Goal: Task Accomplishment & Management: Use online tool/utility

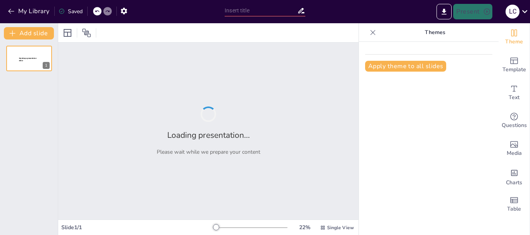
click at [418, 136] on div "Apply theme to all slides" at bounding box center [429, 139] width 140 height 194
type input "**Impacto de la Contratación en la Seguridad Social: Un Enfoque Visual y Educat…"
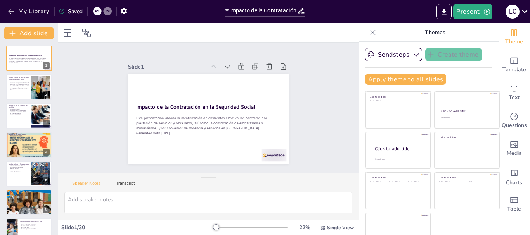
checkbox input "true"
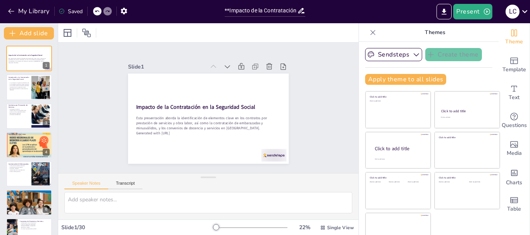
checkbox input "true"
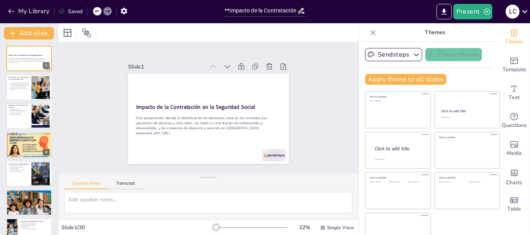
checkbox input "true"
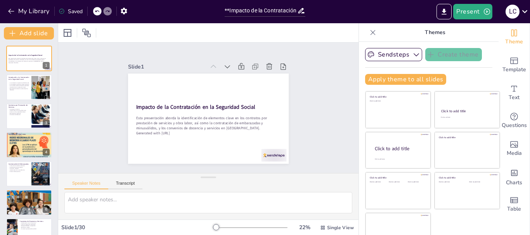
checkbox input "true"
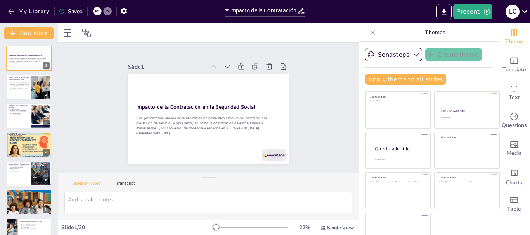
click at [323, 14] on div "Present L C" at bounding box center [419, 12] width 221 height 16
checkbox input "true"
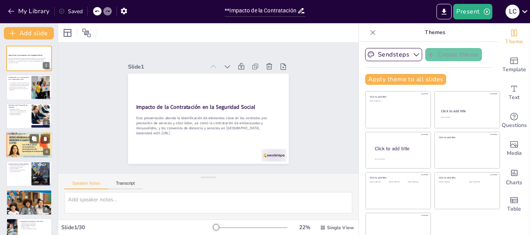
checkbox input "true"
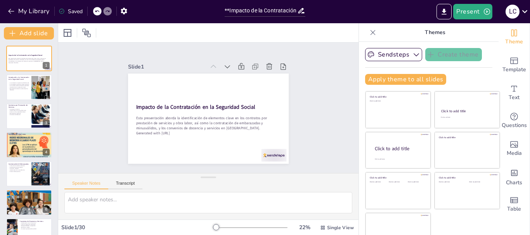
checkbox input "true"
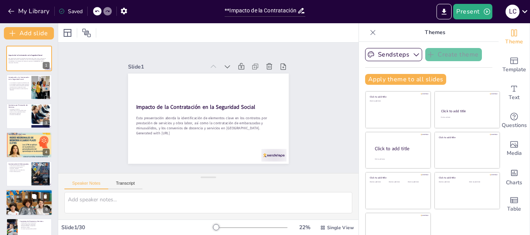
checkbox input "true"
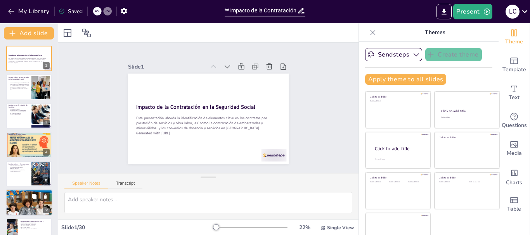
checkbox input "true"
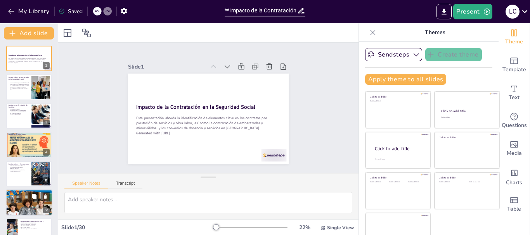
checkbox input "true"
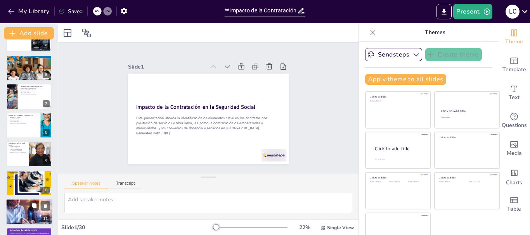
checkbox input "true"
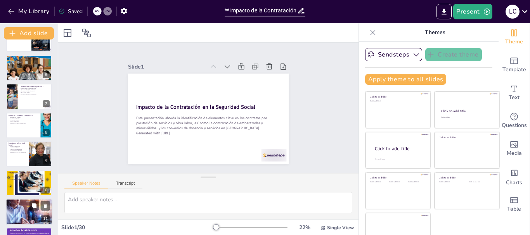
checkbox input "true"
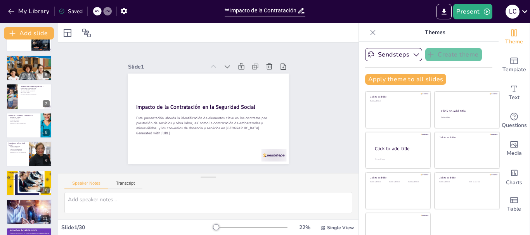
checkbox input "true"
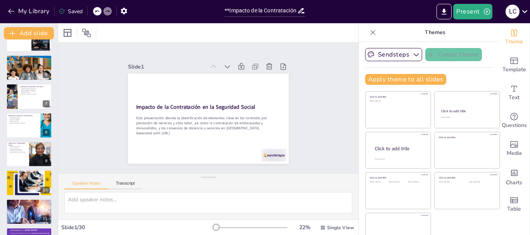
checkbox input "true"
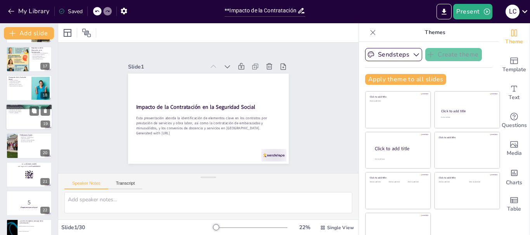
checkbox input "true"
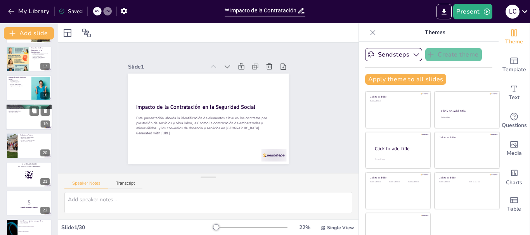
checkbox input "true"
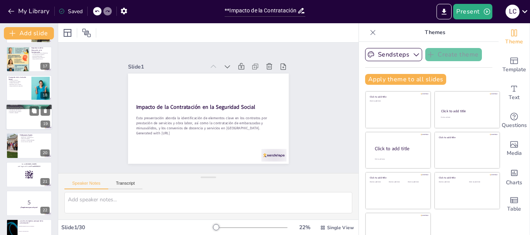
checkbox input "true"
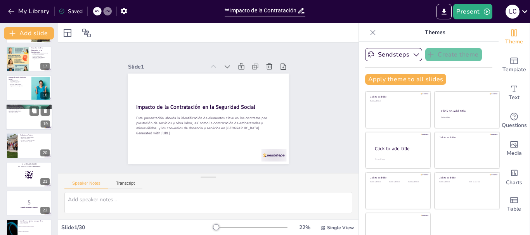
checkbox input "true"
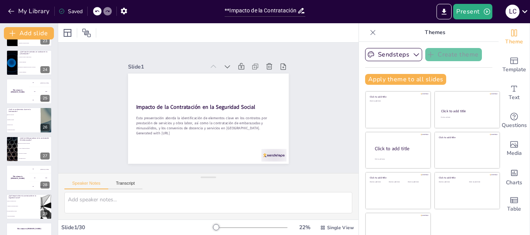
checkbox input "true"
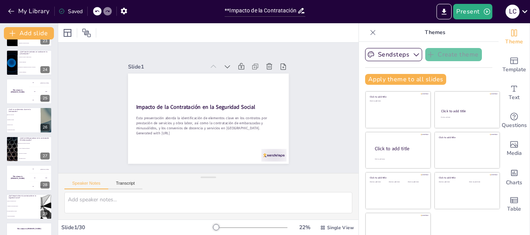
checkbox input "true"
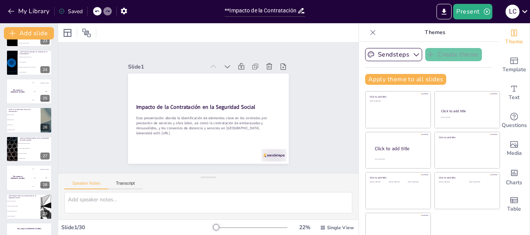
scroll to position [679, 0]
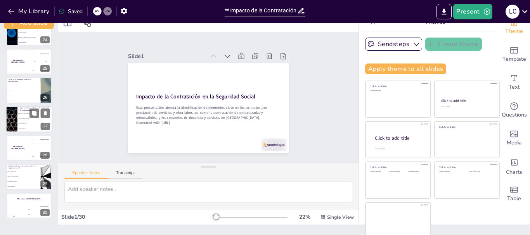
checkbox input "true"
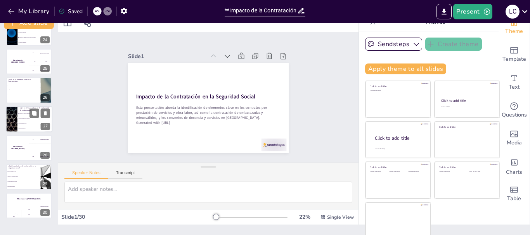
scroll to position [15, 0]
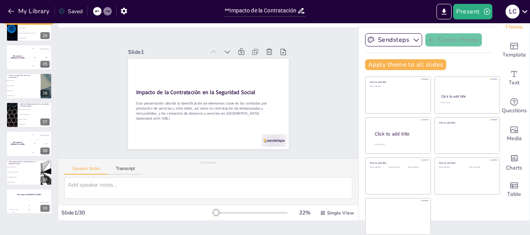
checkbox input "true"
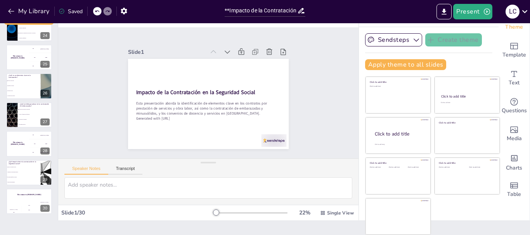
checkbox input "true"
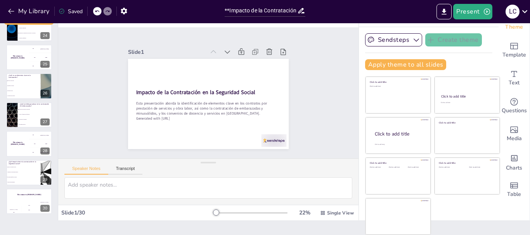
checkbox input "true"
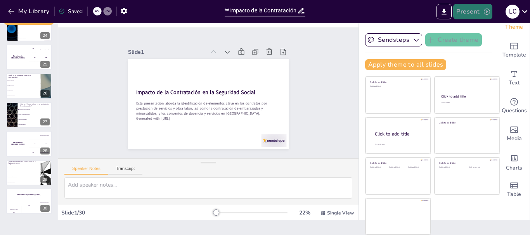
click at [461, 11] on button "Present" at bounding box center [472, 12] width 39 height 16
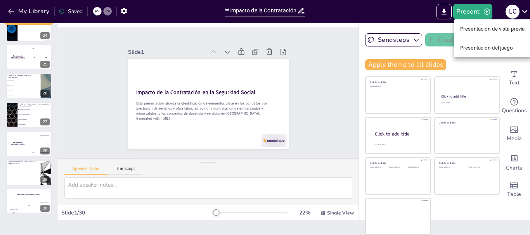
click at [475, 28] on font "Presentación de vista previa" at bounding box center [492, 29] width 65 height 6
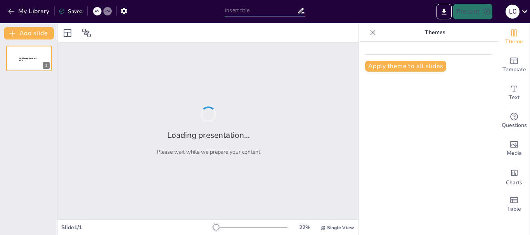
type input "**Impacto de la Contratación en la Seguridad Social: Un Enfoque Visual y Educat…"
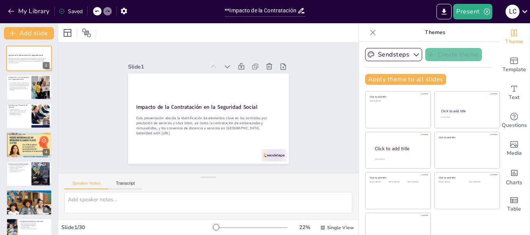
checkbox input "true"
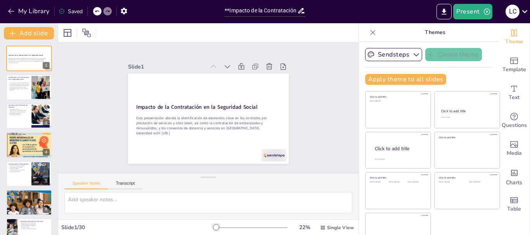
checkbox input "true"
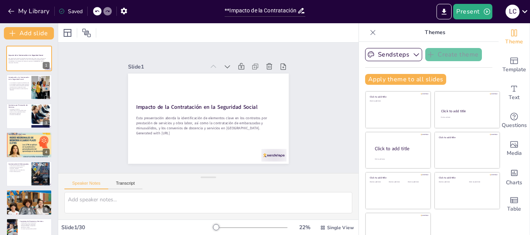
checkbox input "true"
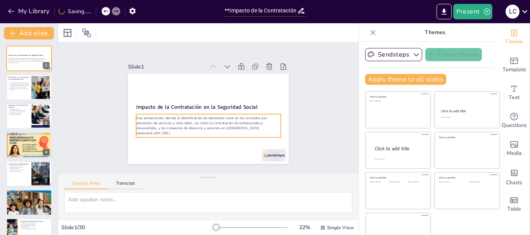
checkbox input "true"
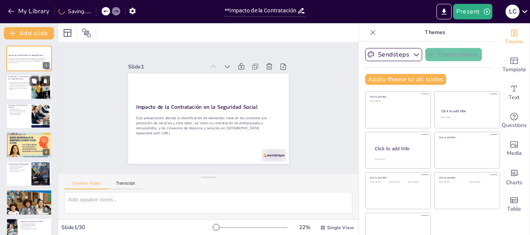
checkbox input "true"
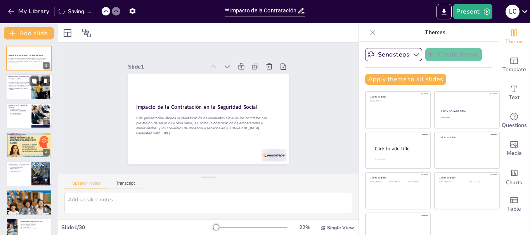
checkbox input "true"
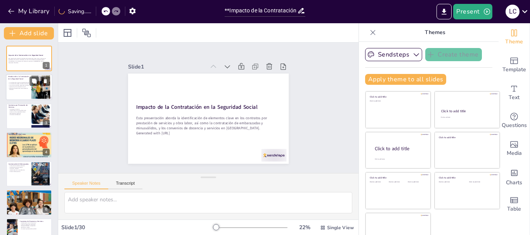
checkbox input "true"
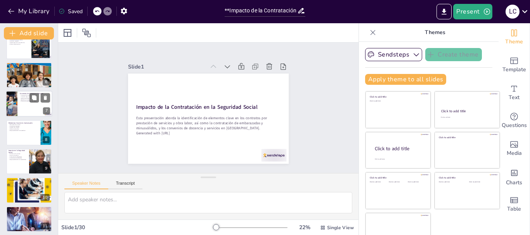
checkbox input "true"
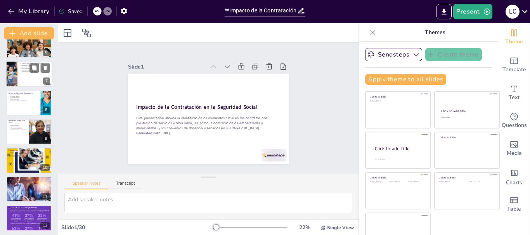
checkbox input "true"
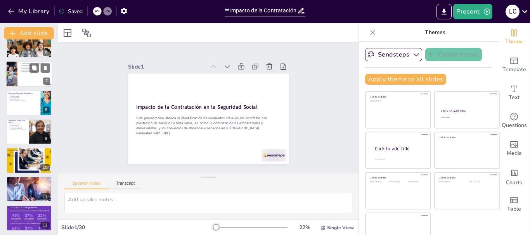
checkbox input "true"
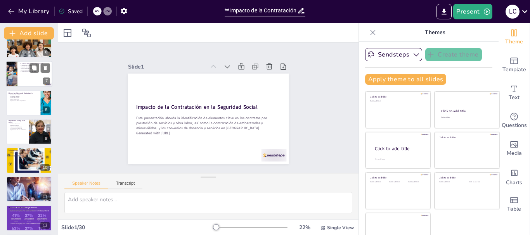
checkbox input "true"
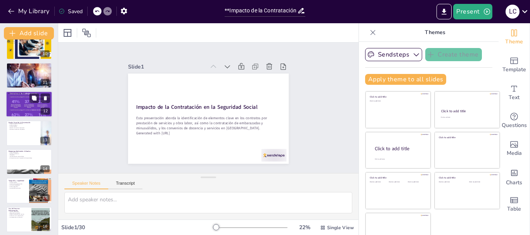
checkbox input "true"
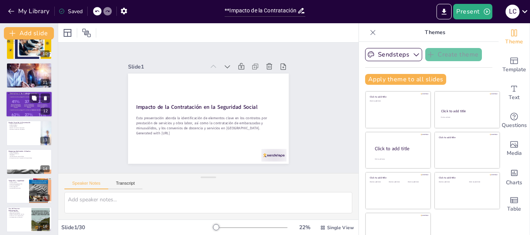
checkbox input "true"
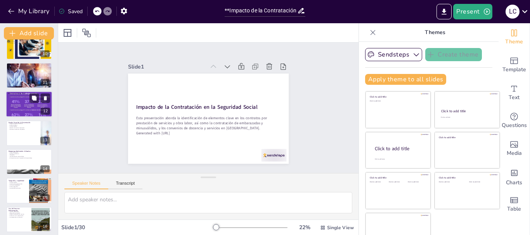
click at [27, 103] on div at bounding box center [29, 105] width 47 height 156
checkbox input "true"
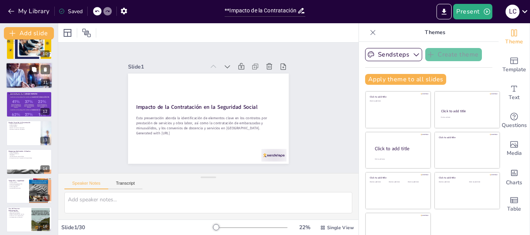
checkbox input "true"
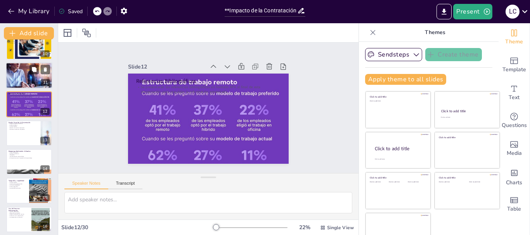
scroll to position [239, 0]
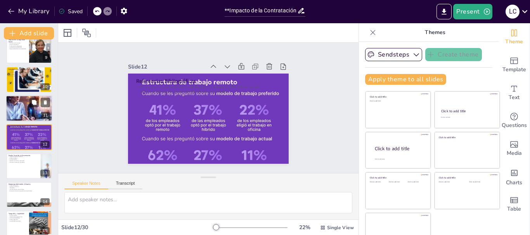
checkbox input "true"
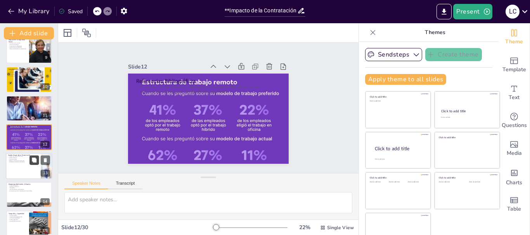
checkbox input "true"
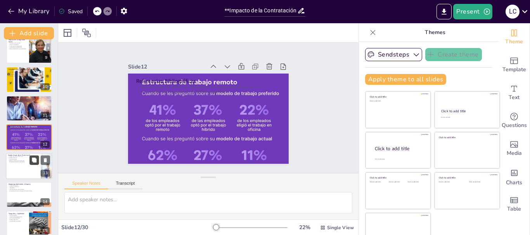
checkbox input "true"
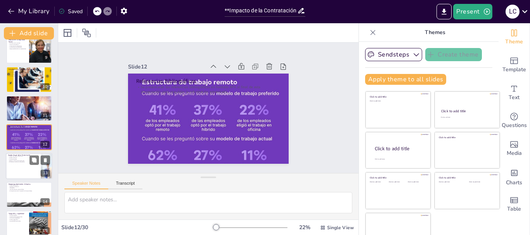
checkbox input "true"
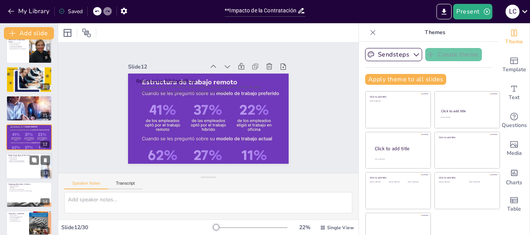
checkbox input "true"
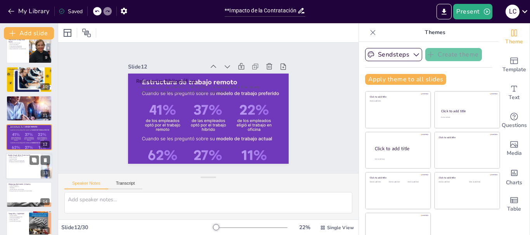
checkbox input "true"
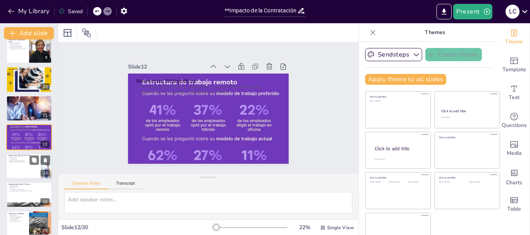
checkbox input "true"
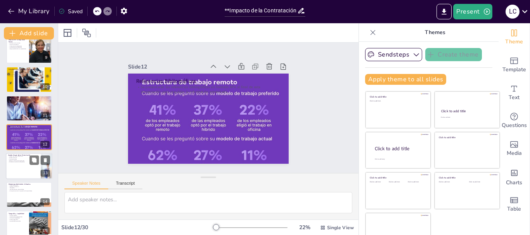
click at [24, 162] on p "Mantener la atención del público" at bounding box center [23, 162] width 30 height 2
type textarea "La elección de una paleta de colores profesional es fundamental para crear un a…"
checkbox input "true"
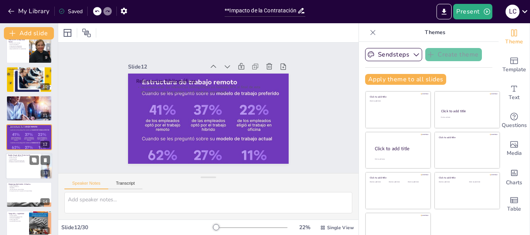
checkbox input "true"
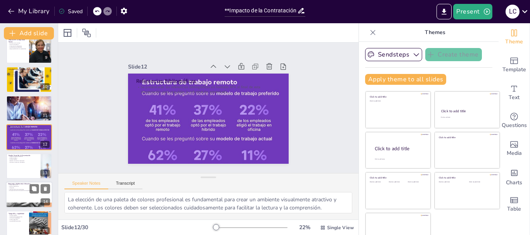
scroll to position [267, 0]
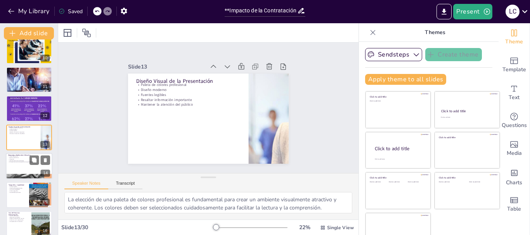
checkbox input "true"
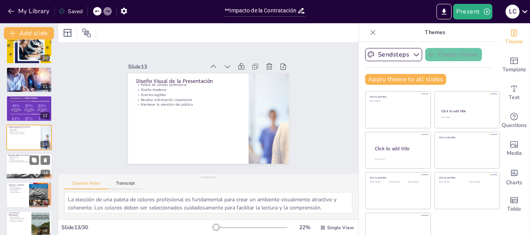
checkbox input "true"
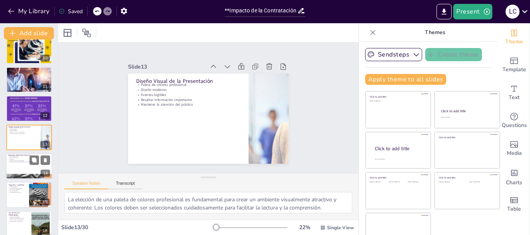
checkbox input "true"
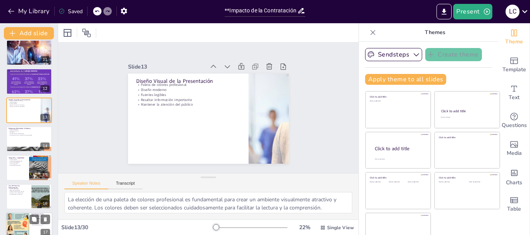
checkbox input "true"
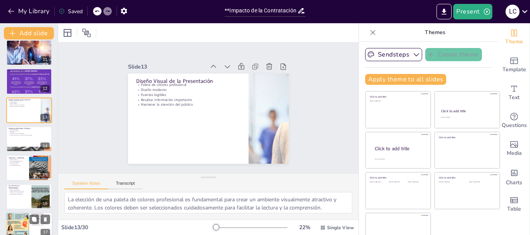
scroll to position [384, 0]
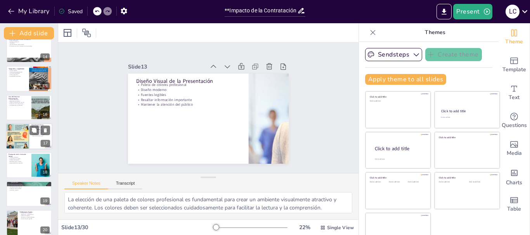
checkbox input "true"
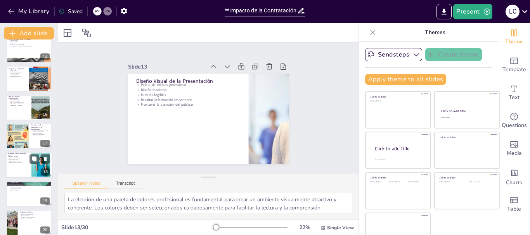
checkbox input "true"
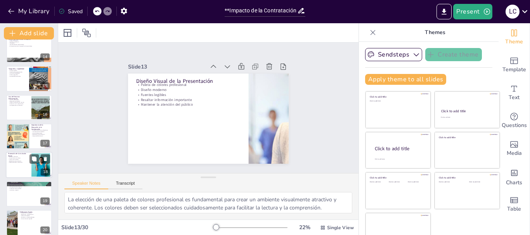
checkbox input "true"
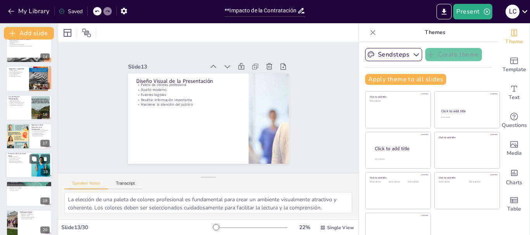
checkbox input "true"
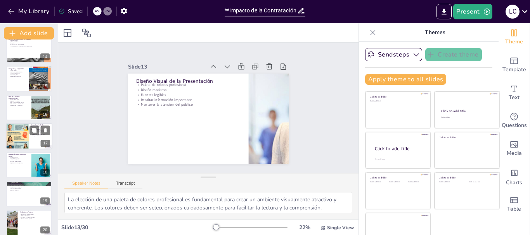
checkbox input "true"
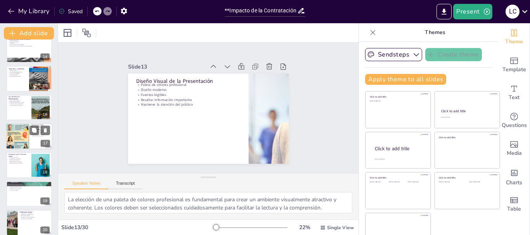
checkbox input "true"
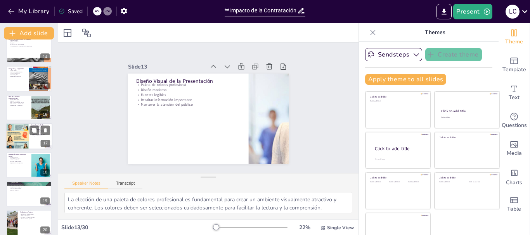
click at [16, 140] on div at bounding box center [17, 136] width 23 height 35
type textarea "El empoderamiento de los trabajadores a través de la educación es fundamental p…"
checkbox input "true"
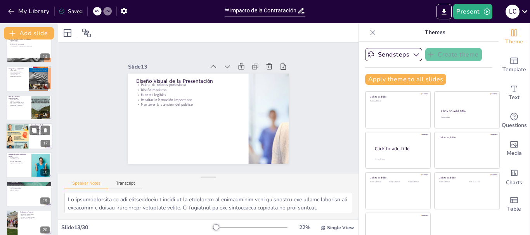
checkbox input "true"
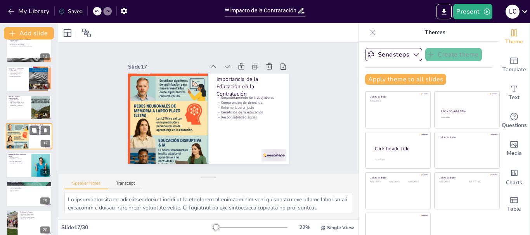
scroll to position [383, 0]
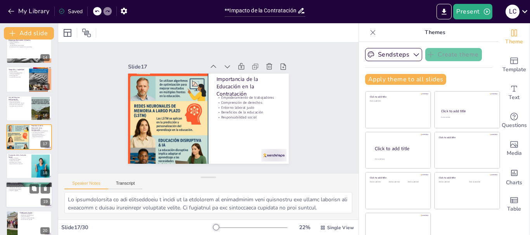
checkbox input "true"
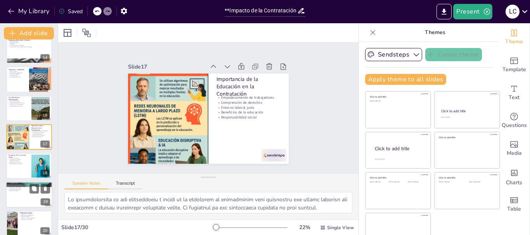
checkbox input "true"
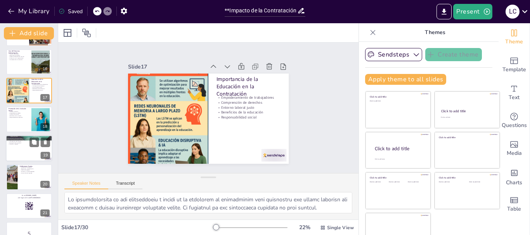
checkbox input "true"
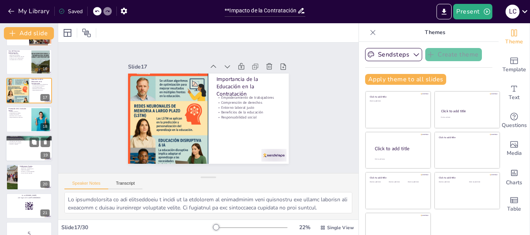
checkbox input "true"
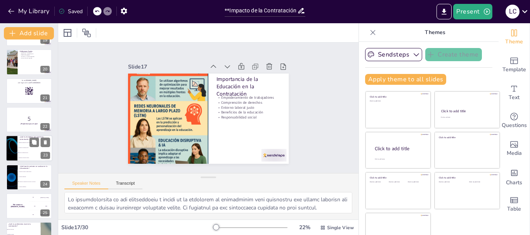
checkbox input "true"
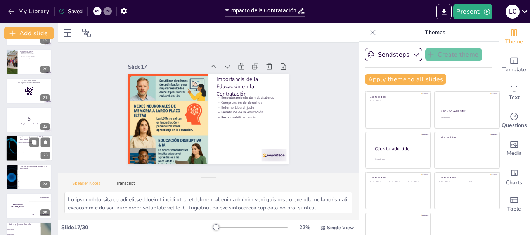
checkbox input "true"
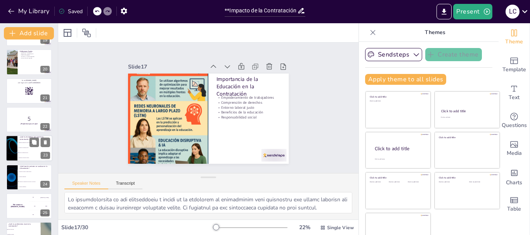
checkbox input "true"
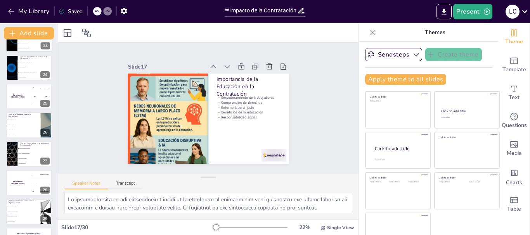
checkbox input "true"
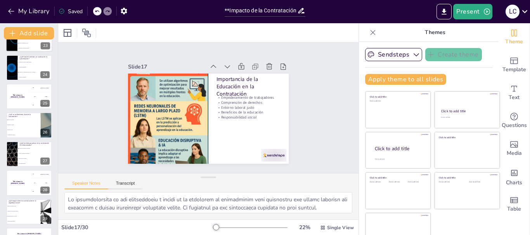
checkbox input "true"
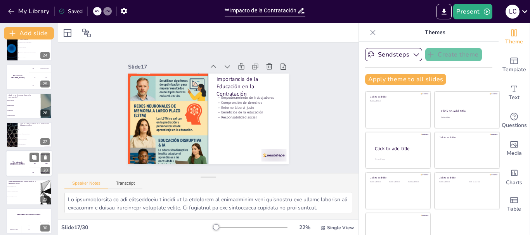
checkbox input "true"
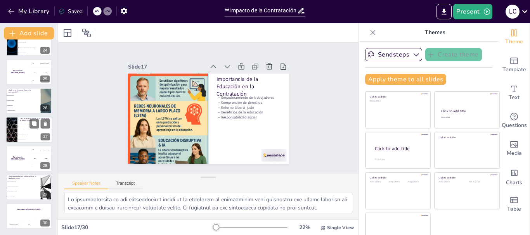
click at [28, 130] on li "Acceso a formación profesional" at bounding box center [34, 129] width 35 height 5
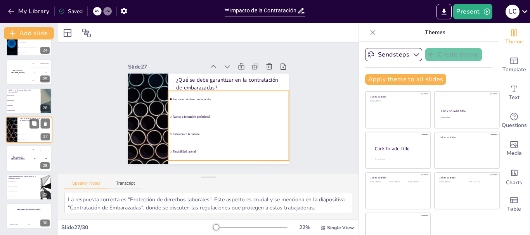
scroll to position [671, 0]
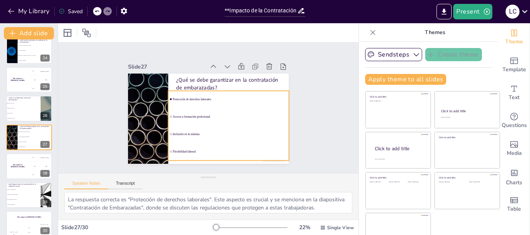
click at [217, 115] on span "Acceso a formación profesional" at bounding box center [230, 116] width 115 height 3
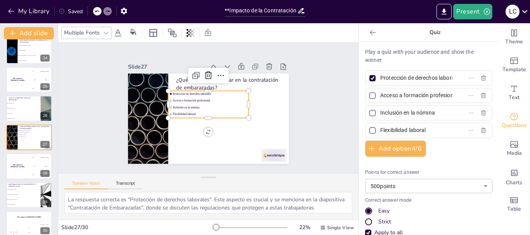
click at [322, 129] on div "Slide 1 Impacto de la Contratación en la Seguridad Social Esta presentación abo…" at bounding box center [208, 107] width 312 height 161
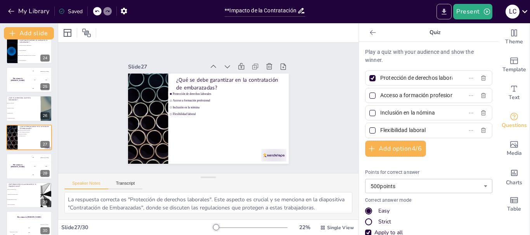
click at [445, 13] on icon "Export to PowerPoint" at bounding box center [444, 12] width 8 height 8
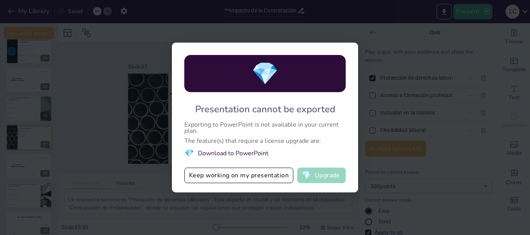
click at [326, 175] on button "💎 Upgrade" at bounding box center [321, 176] width 48 height 16
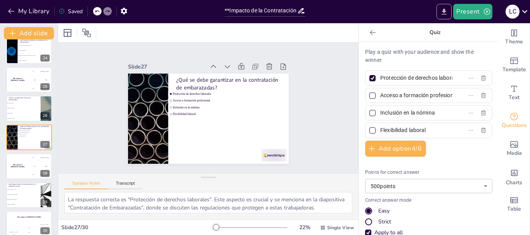
click at [442, 14] on icon "Export to PowerPoint" at bounding box center [444, 12] width 8 height 8
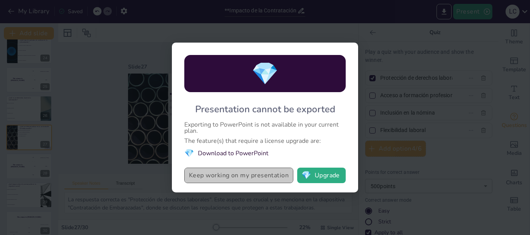
click at [205, 178] on button "Keep working on my presentation" at bounding box center [238, 176] width 109 height 16
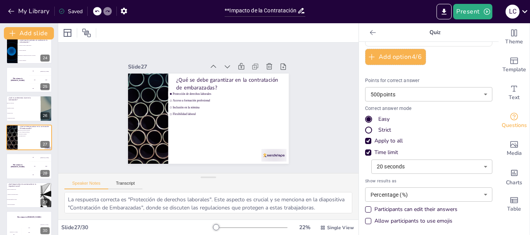
scroll to position [0, 0]
